Goal: Task Accomplishment & Management: Complete application form

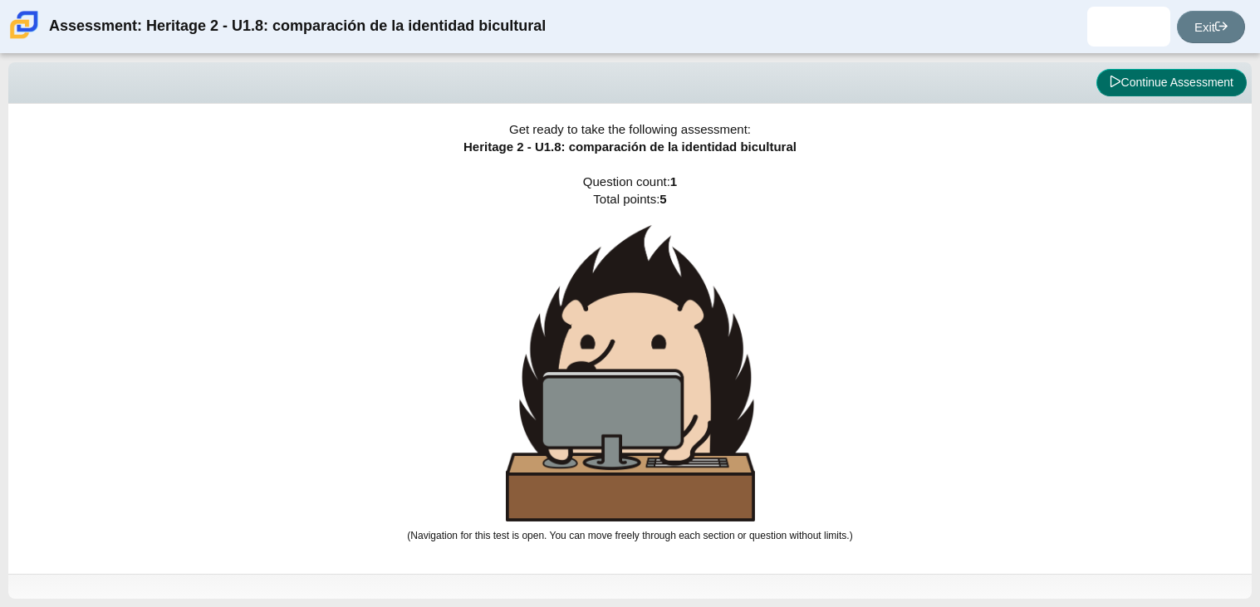
click at [1140, 86] on button "Continue Assessment" at bounding box center [1171, 83] width 150 height 28
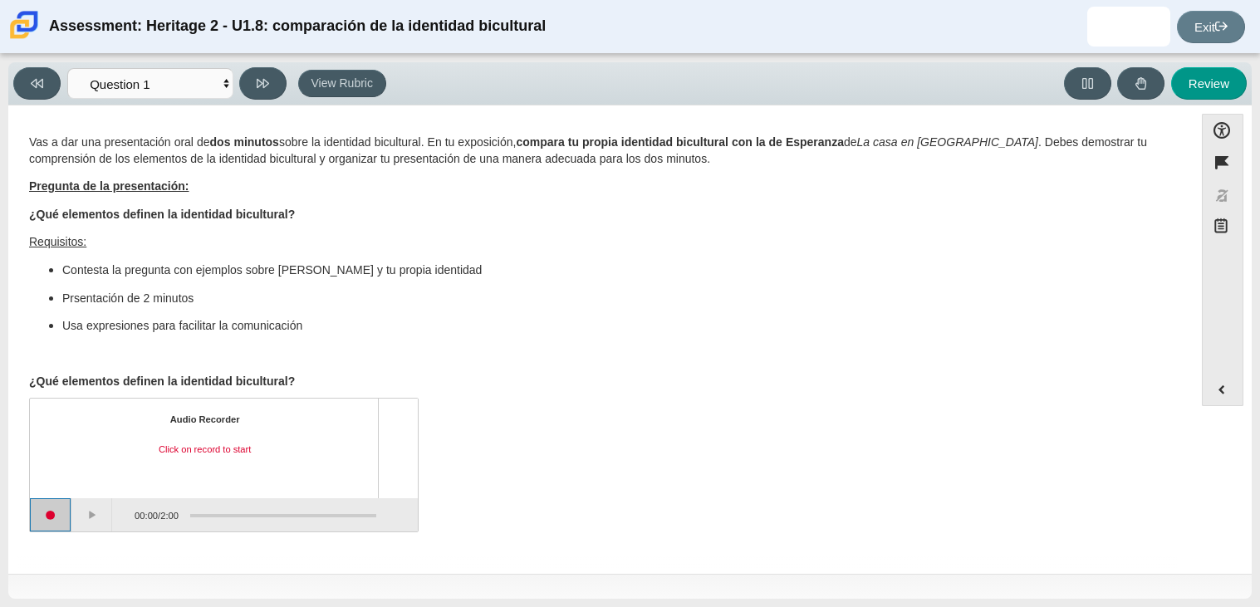
click at [58, 517] on button "Start recording" at bounding box center [51, 514] width 42 height 33
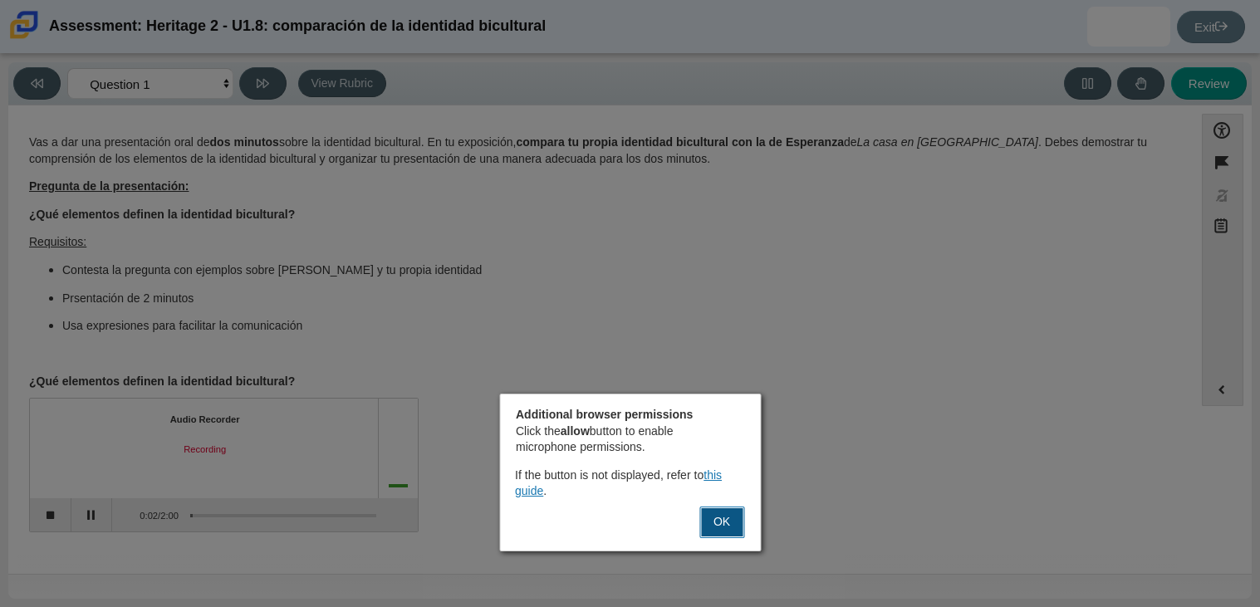
click at [735, 516] on button "OK" at bounding box center [721, 523] width 45 height 32
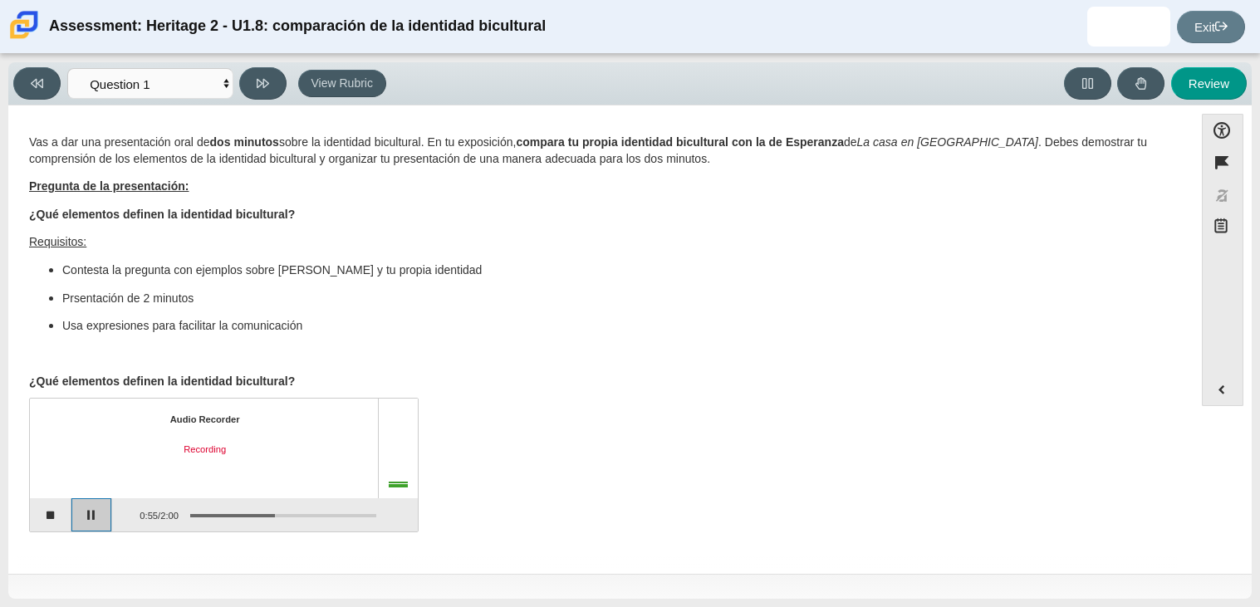
click at [88, 523] on button "Pause" at bounding box center [92, 514] width 42 height 33
click at [44, 507] on button "Stop recording" at bounding box center [51, 514] width 42 height 33
click at [51, 516] on button "Start recording" at bounding box center [51, 514] width 42 height 33
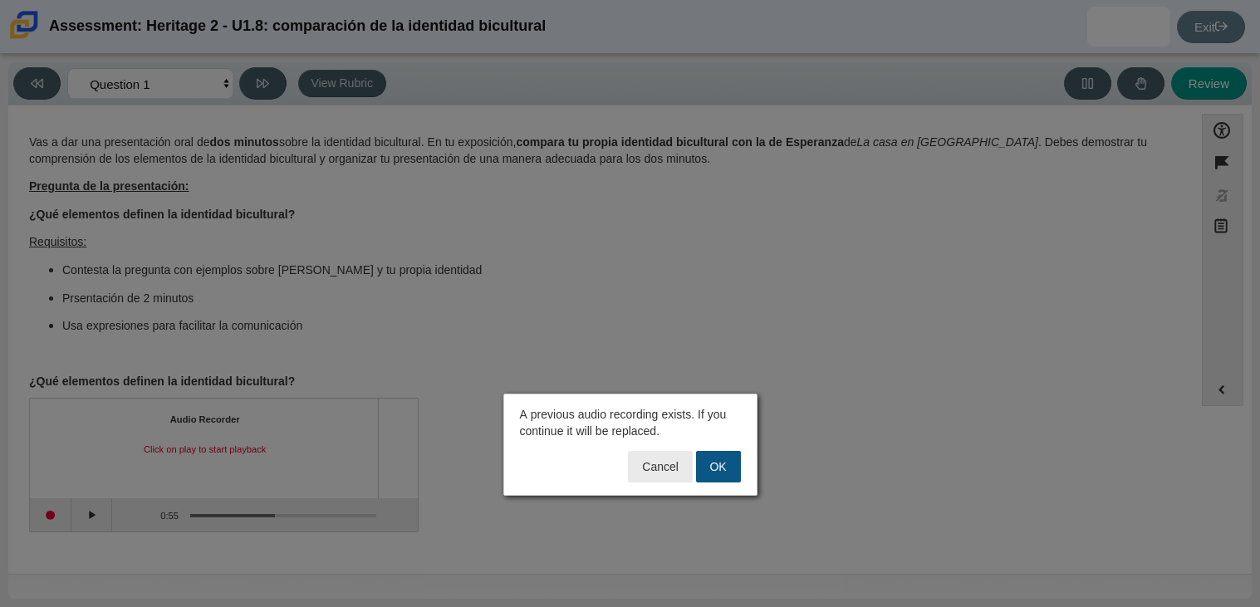
click at [717, 458] on button "OK" at bounding box center [718, 467] width 45 height 32
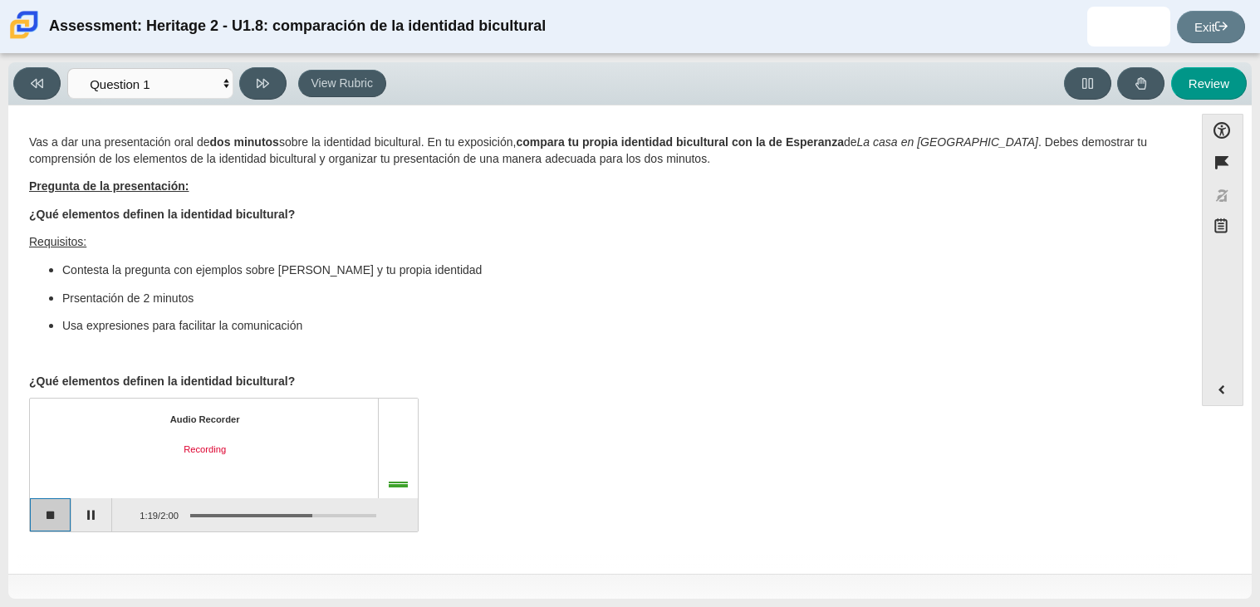
click at [57, 508] on button "Stop recording" at bounding box center [51, 514] width 42 height 33
click at [38, 510] on button "Start recording" at bounding box center [51, 514] width 42 height 33
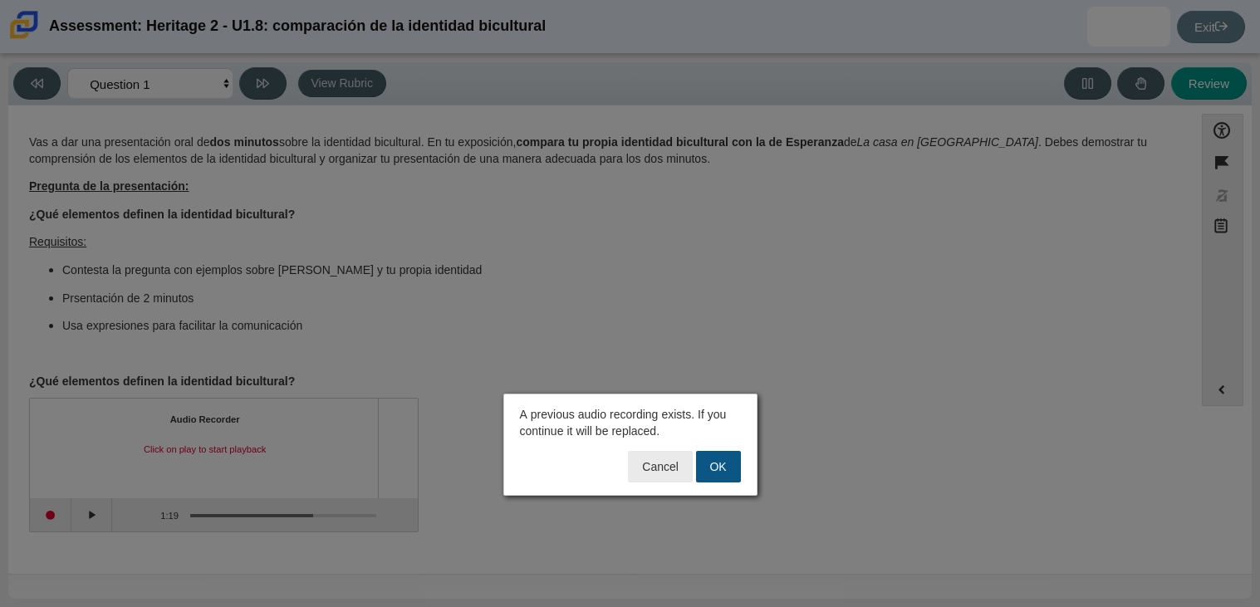
click at [727, 474] on button "OK" at bounding box center [718, 467] width 45 height 32
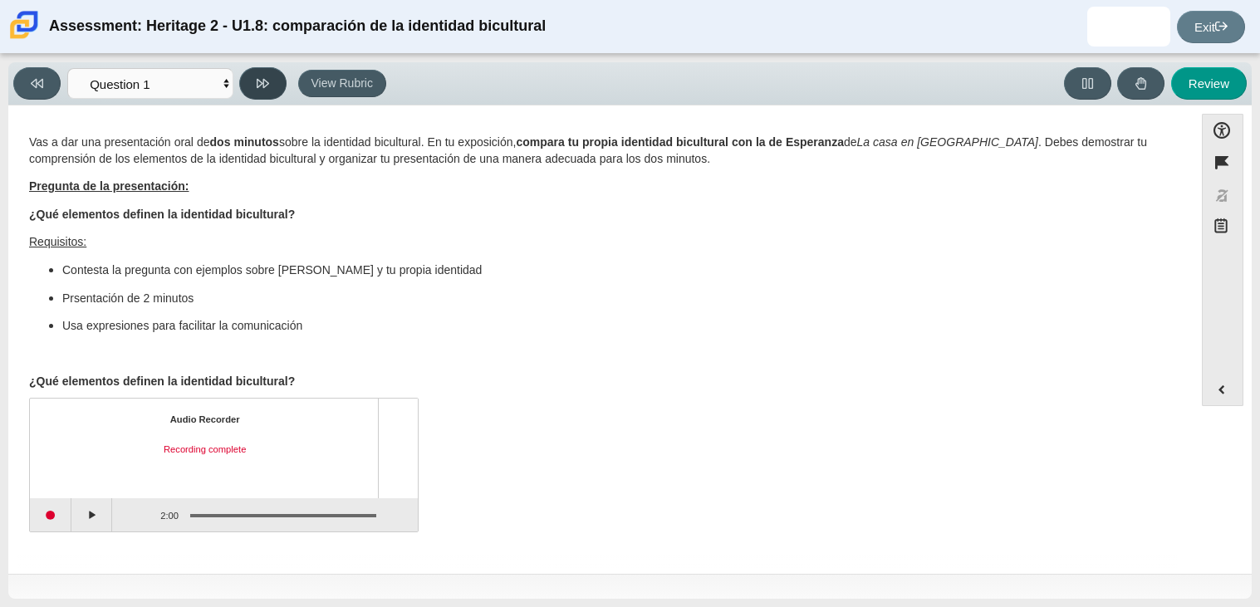
click at [251, 76] on button at bounding box center [262, 83] width 47 height 32
select select "review"
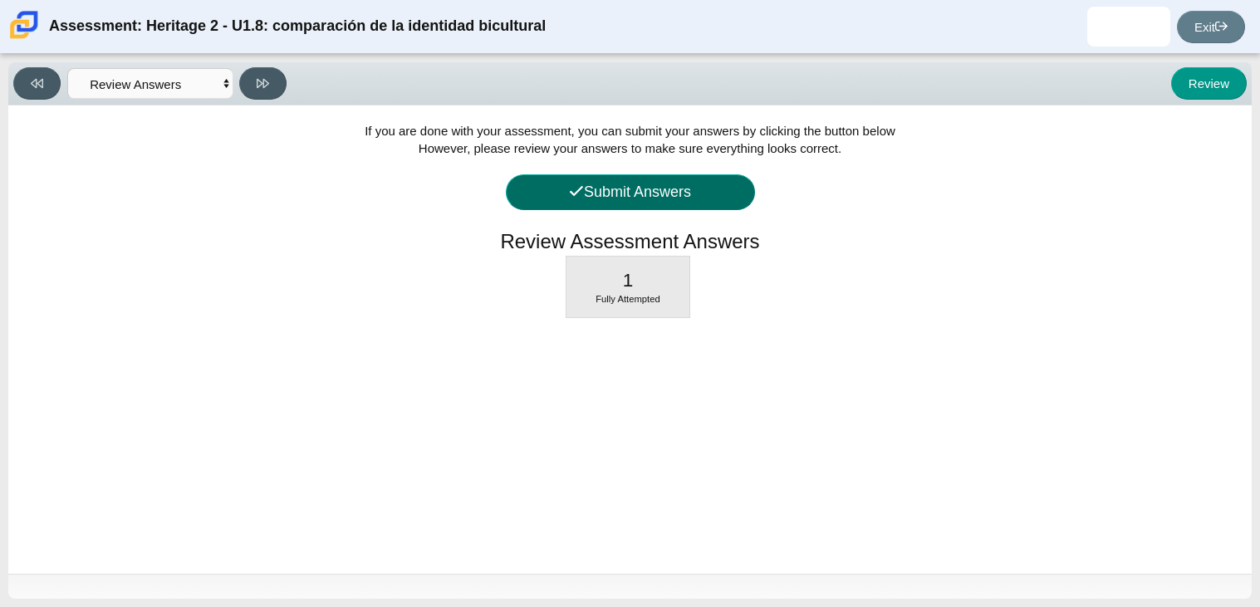
click at [623, 203] on button "Submit Answers" at bounding box center [630, 192] width 249 height 36
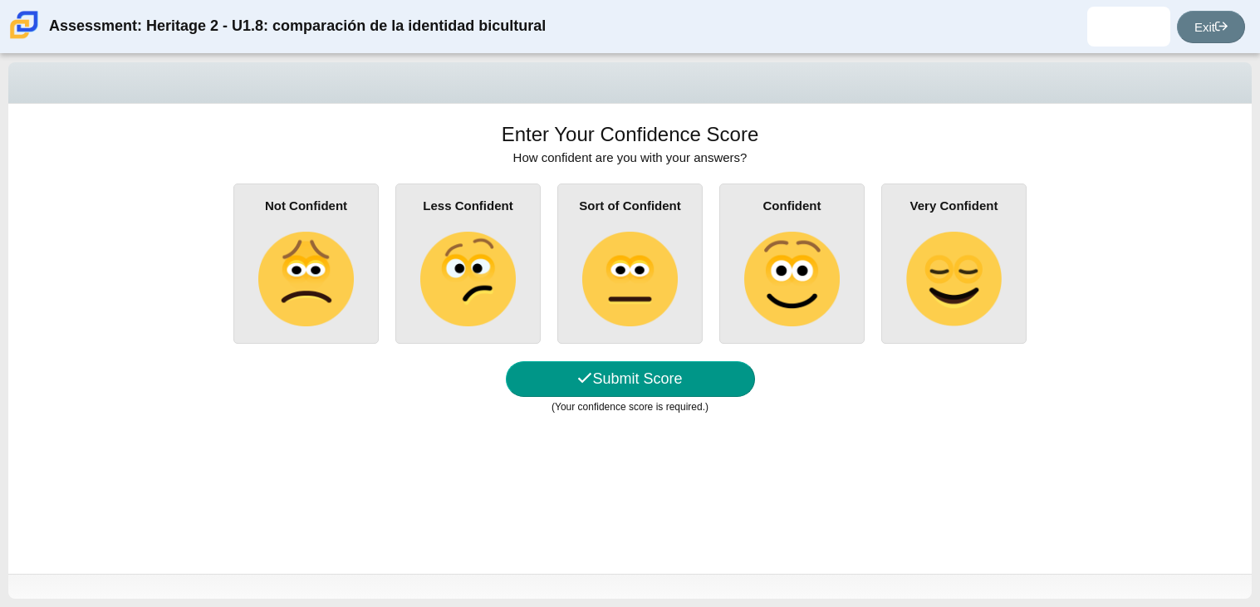
click at [954, 255] on img at bounding box center [953, 279] width 95 height 95
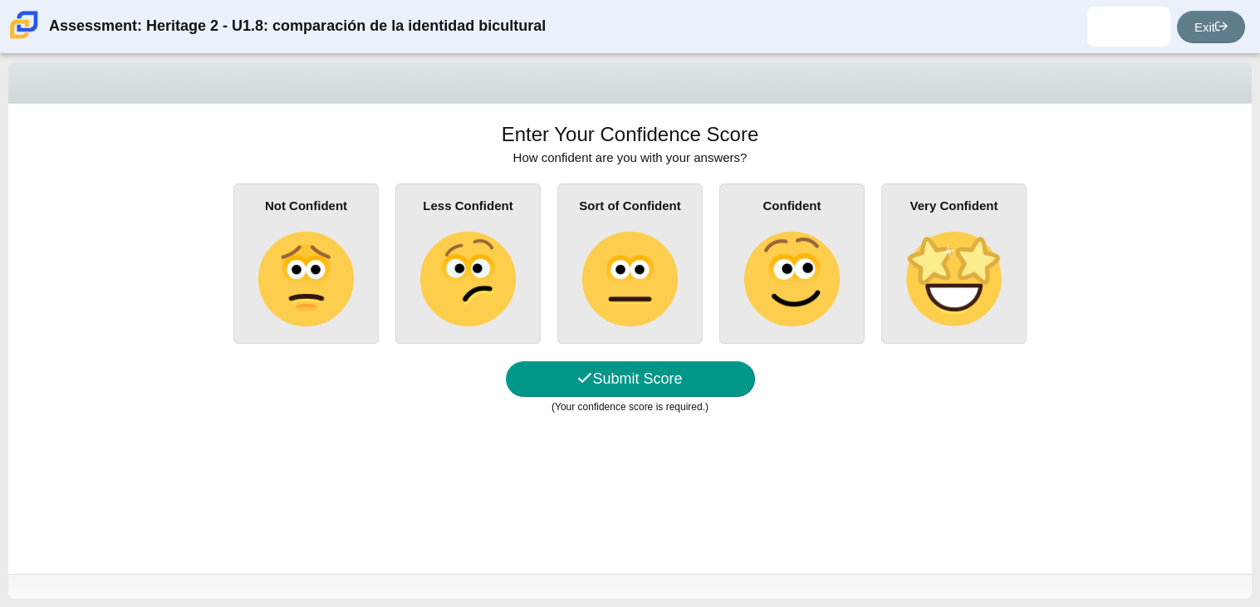
click at [0, 0] on input "Very Confident" at bounding box center [0, 0] width 0 height 0
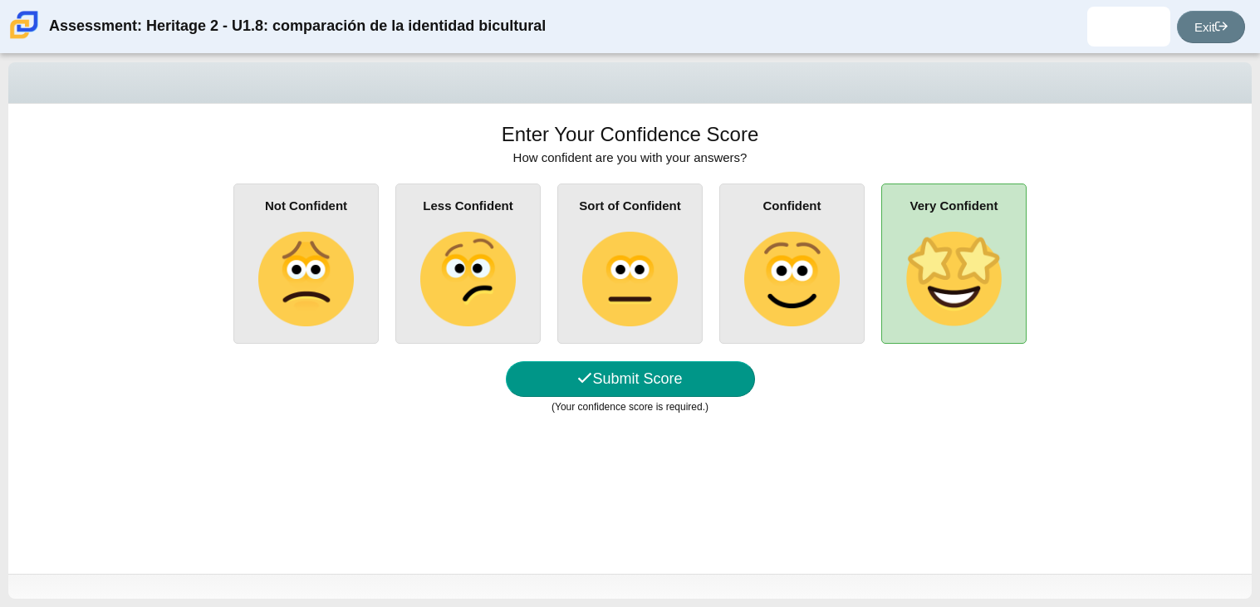
click at [787, 275] on img at bounding box center [791, 279] width 95 height 95
click at [0, 0] on input "Confident" at bounding box center [0, 0] width 0 height 0
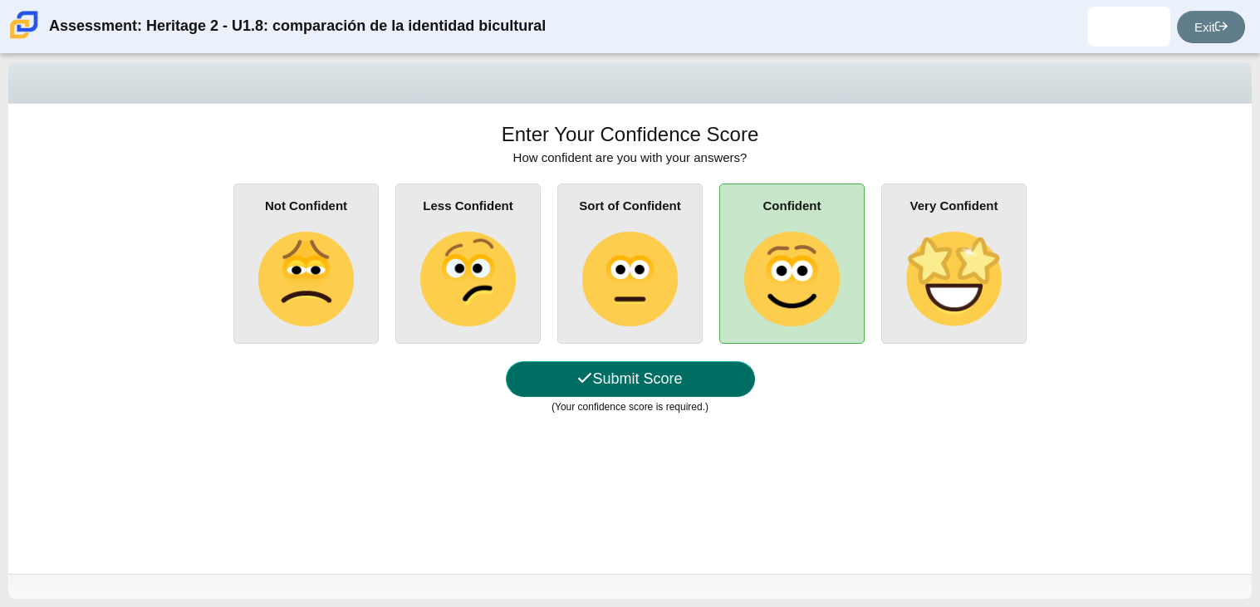
click at [645, 378] on button "Submit Score" at bounding box center [630, 379] width 249 height 36
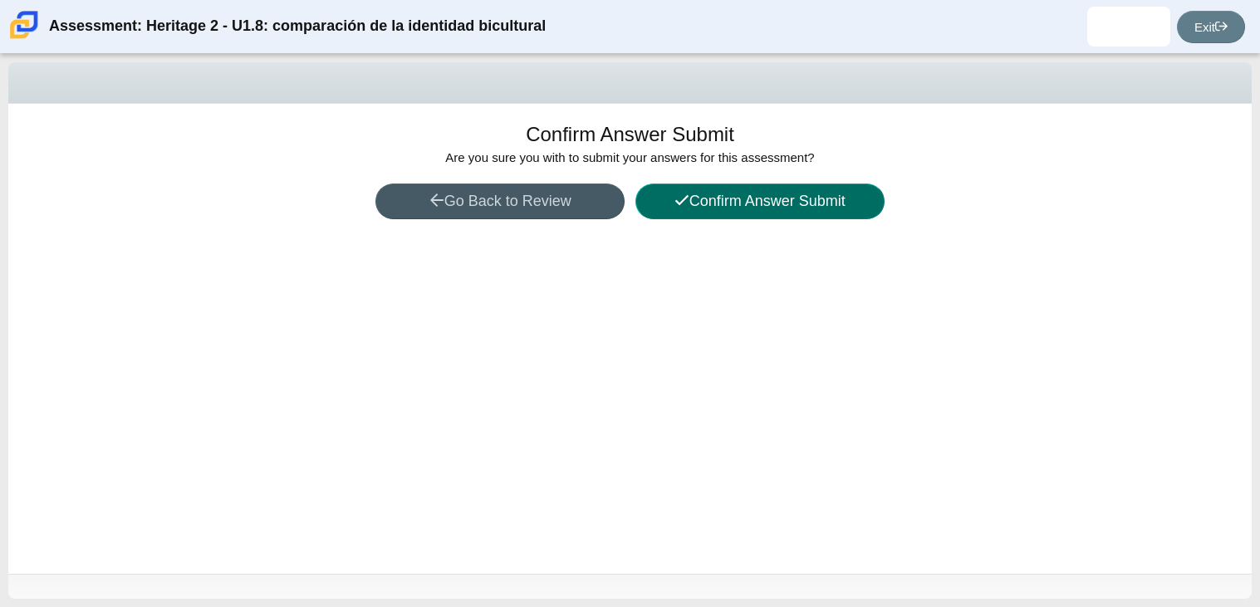
click at [728, 210] on button "Confirm Answer Submit" at bounding box center [759, 202] width 249 height 36
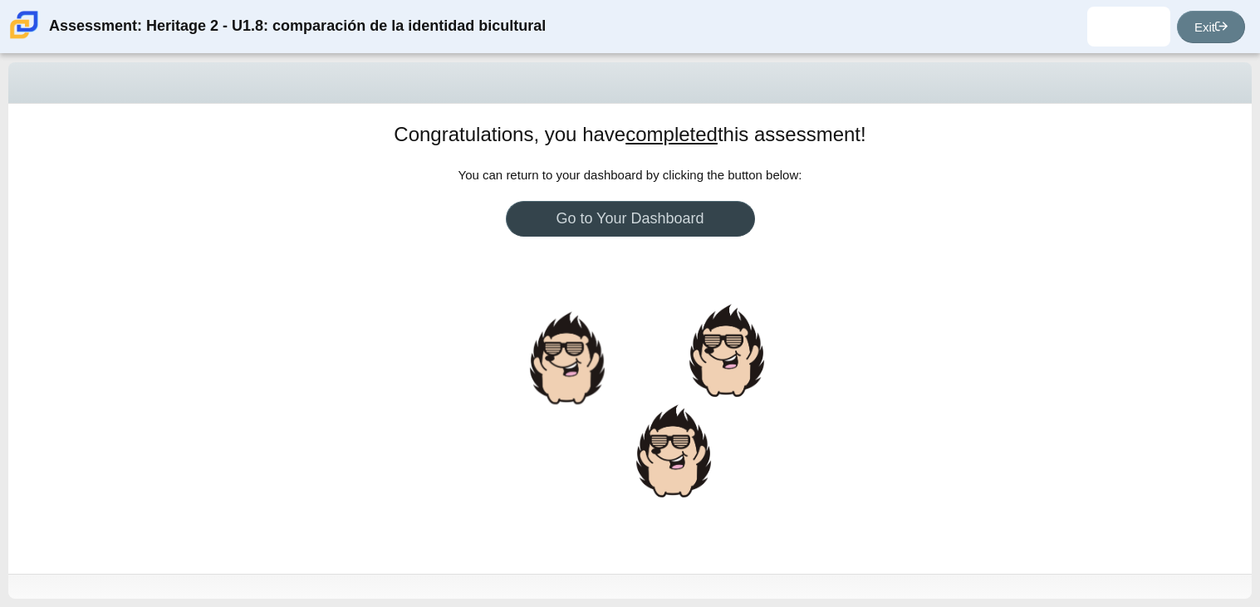
click at [645, 216] on link "Go to Your Dashboard" at bounding box center [630, 219] width 249 height 36
